Goal: Information Seeking & Learning: Learn about a topic

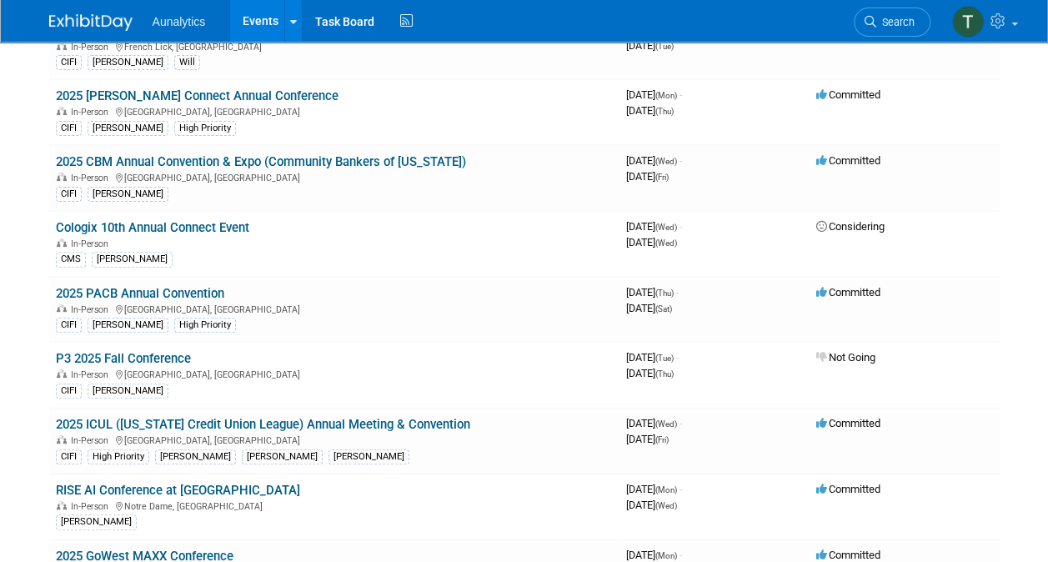
scroll to position [200, 0]
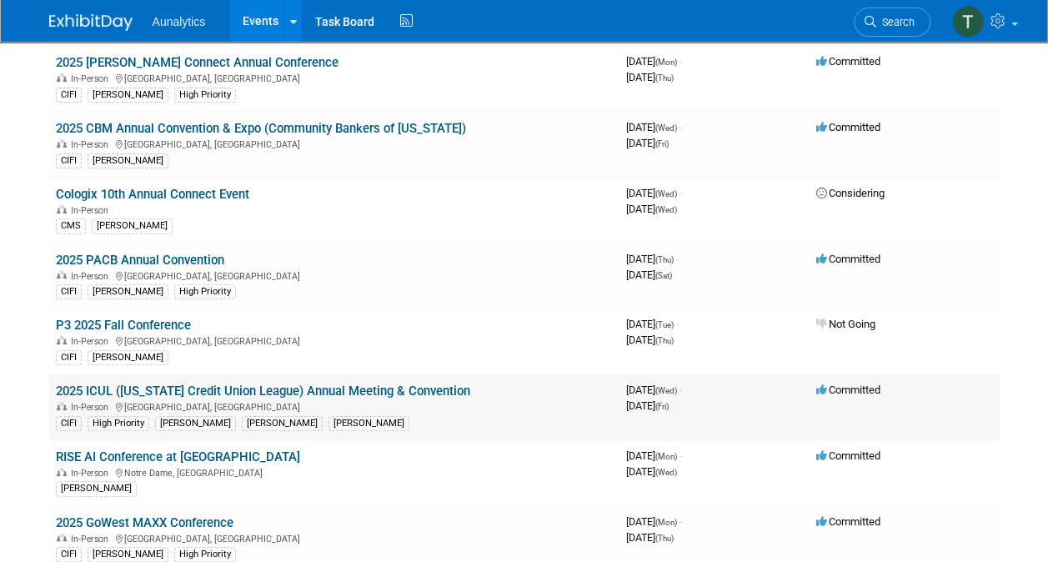
click at [189, 385] on link "2025 ICUL ([US_STATE] Credit Union League) Annual Meeting & Convention" at bounding box center [263, 391] width 415 height 15
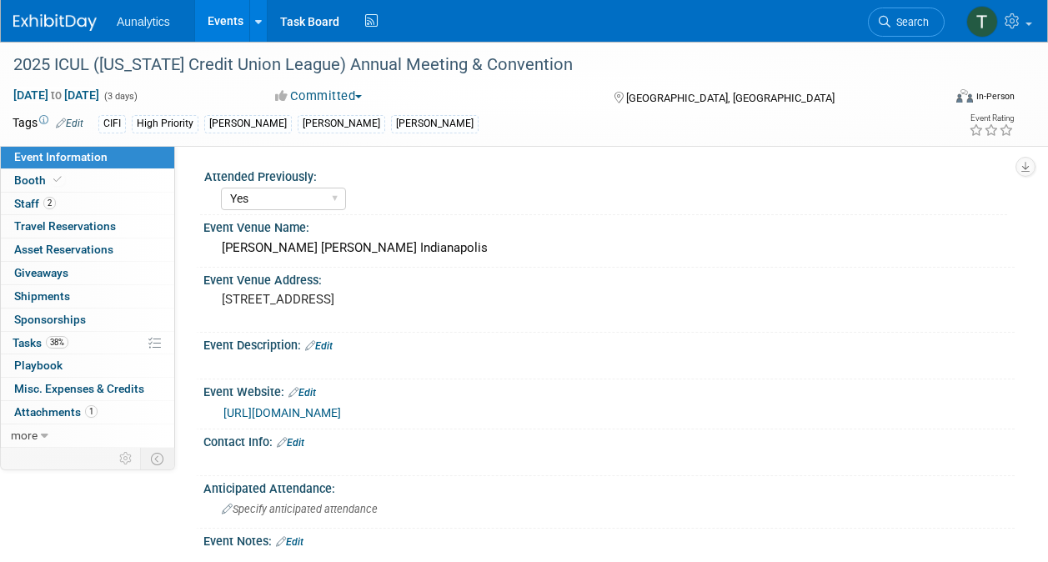
select select "Yes"
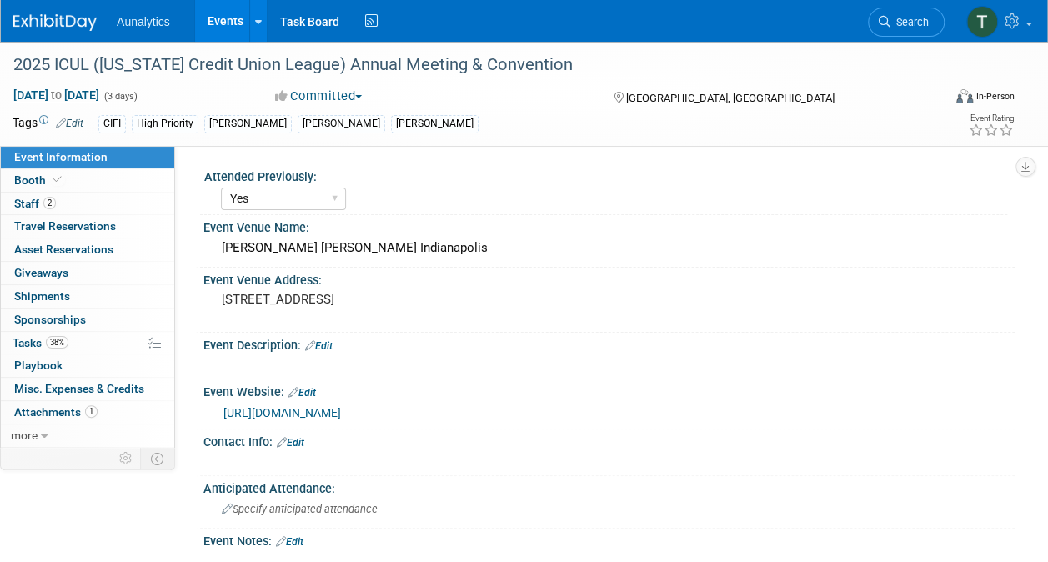
click at [189, 385] on div "Attended Previously: Yes No Unsure Event Venue Name: JW Mariott Indianapolis Ev…" at bounding box center [595, 295] width 840 height 299
click at [341, 411] on link "https://web.cvent.com/event/1d78b8b1-c171-46e7-bad6-40ded52db39c/websitePage:a2…" at bounding box center [283, 412] width 118 height 13
